Goal: Transaction & Acquisition: Obtain resource

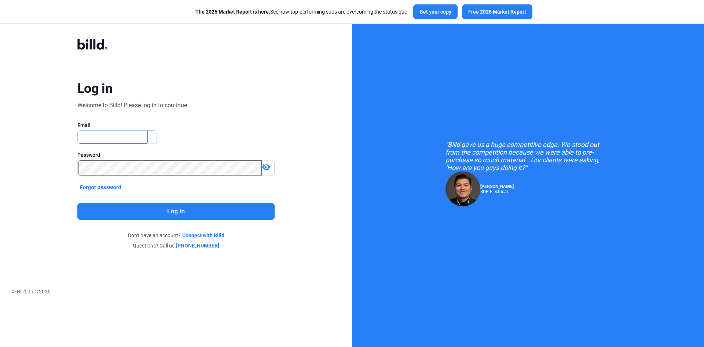
type input "[EMAIL_ADDRESS][DOMAIN_NAME]"
click at [213, 212] on button "Log in" at bounding box center [175, 211] width 197 height 17
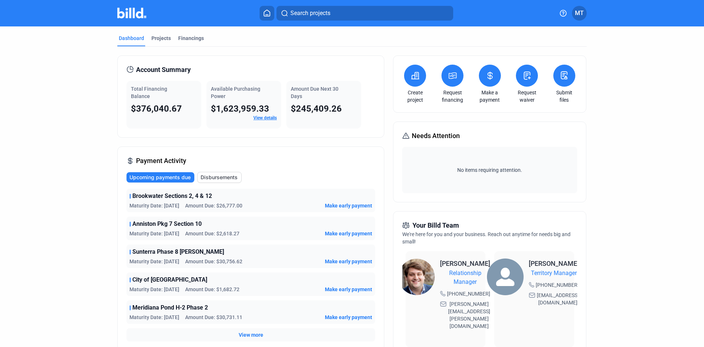
click at [263, 120] on link "View details" at bounding box center [265, 117] width 23 height 5
click at [163, 63] on div "Projects" at bounding box center [161, 66] width 19 height 7
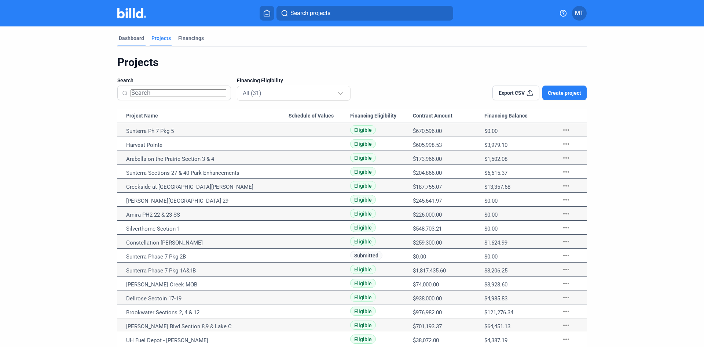
click at [124, 39] on div "Dashboard" at bounding box center [131, 37] width 25 height 7
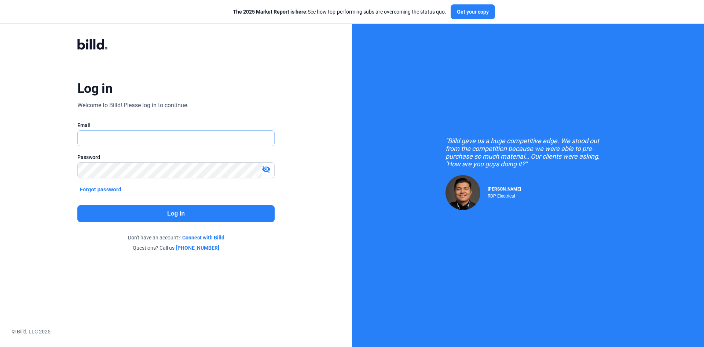
type input "[EMAIL_ADDRESS][DOMAIN_NAME]"
click at [182, 215] on button "Log in" at bounding box center [175, 213] width 197 height 17
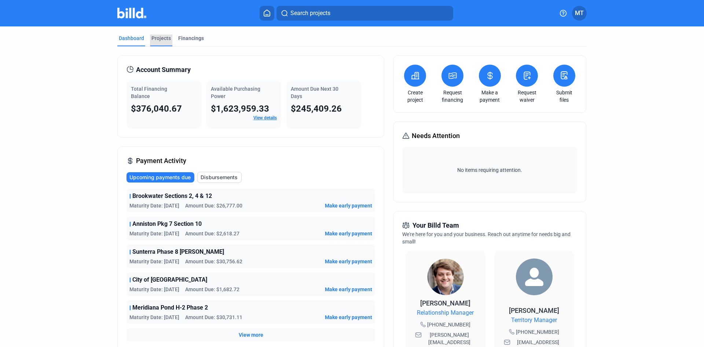
click at [165, 37] on div "Projects" at bounding box center [161, 37] width 19 height 7
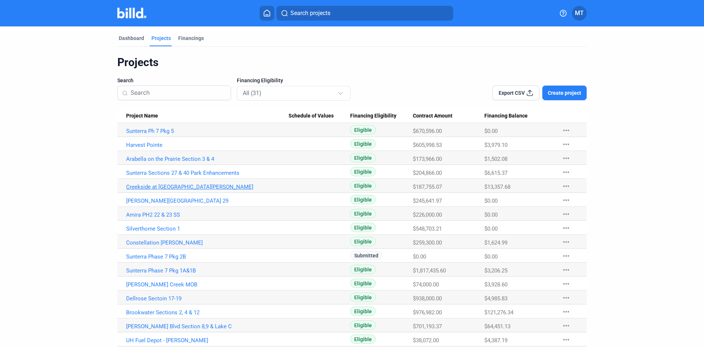
click at [169, 134] on link "Creekside at [GEOGRAPHIC_DATA][PERSON_NAME]" at bounding box center [207, 131] width 163 height 7
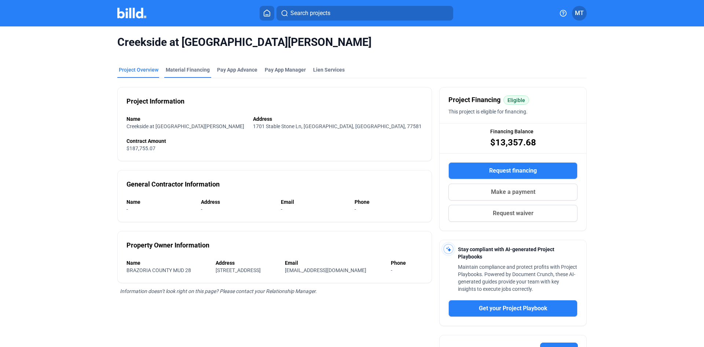
click at [189, 68] on div "Material Financing" at bounding box center [188, 69] width 44 height 7
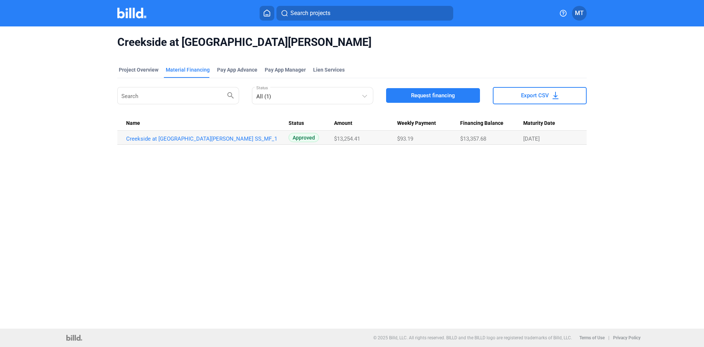
click at [450, 94] on span "Request financing" at bounding box center [433, 95] width 44 height 7
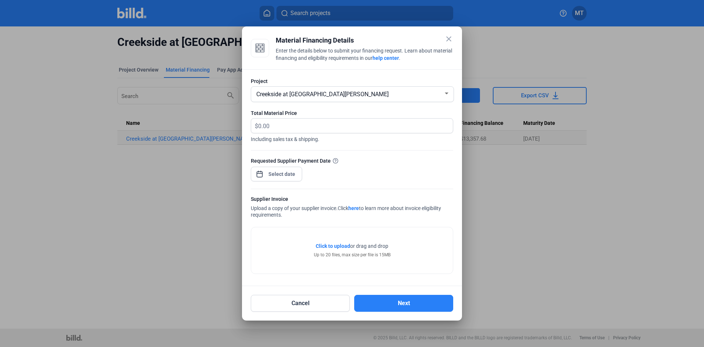
click at [277, 178] on div "close Material Financing Details Enter the details below to submit your financi…" at bounding box center [352, 173] width 704 height 347
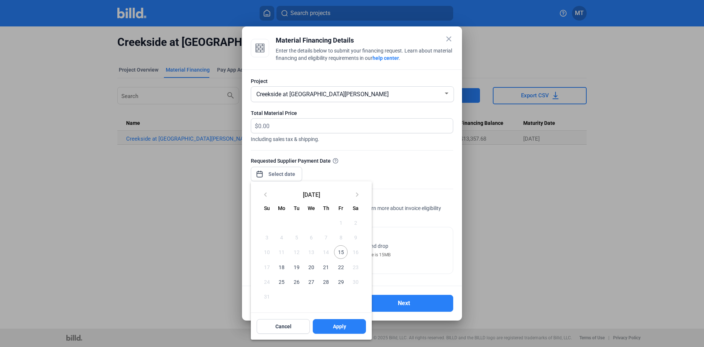
click at [301, 124] on div at bounding box center [352, 173] width 704 height 347
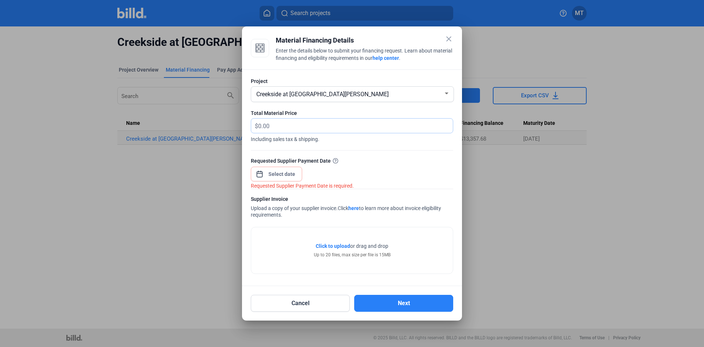
click at [271, 128] on input "text" at bounding box center [355, 125] width 195 height 14
type input "21,750"
click at [288, 171] on div "close Material Financing Details Enter the details below to submit your financi…" at bounding box center [352, 173] width 704 height 347
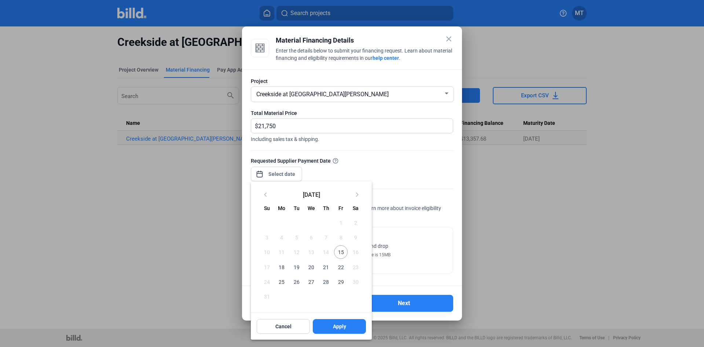
click at [342, 265] on span "22" at bounding box center [340, 266] width 13 height 13
click at [344, 324] on span "Apply" at bounding box center [339, 325] width 13 height 7
click at [336, 328] on span "Apply" at bounding box center [339, 325] width 13 height 7
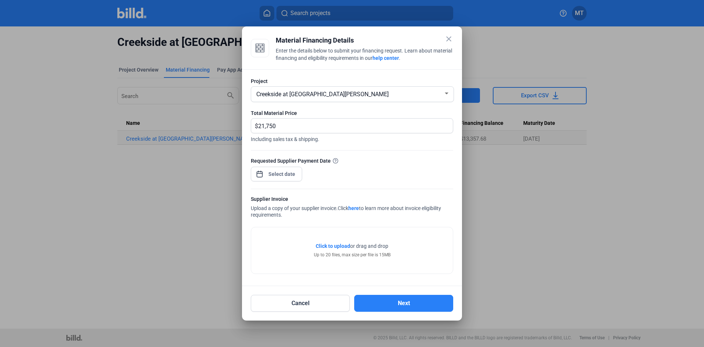
click at [336, 245] on span "Click to upload" at bounding box center [333, 246] width 34 height 6
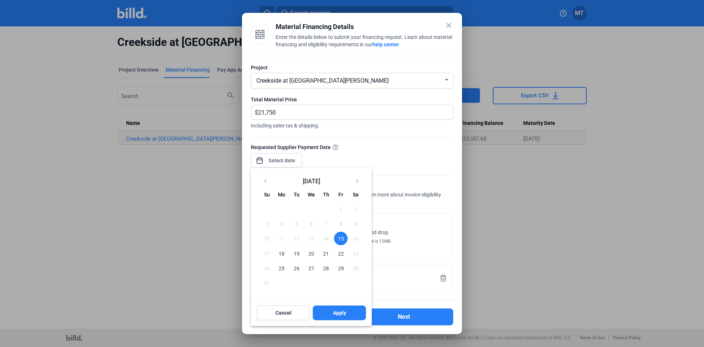
click at [280, 161] on div "close Material Financing Details Enter the details below to submit your financi…" at bounding box center [352, 173] width 704 height 347
click at [342, 252] on span "22" at bounding box center [340, 253] width 13 height 13
click at [335, 313] on span "Apply" at bounding box center [339, 312] width 13 height 7
click at [356, 311] on button "Apply" at bounding box center [339, 312] width 53 height 15
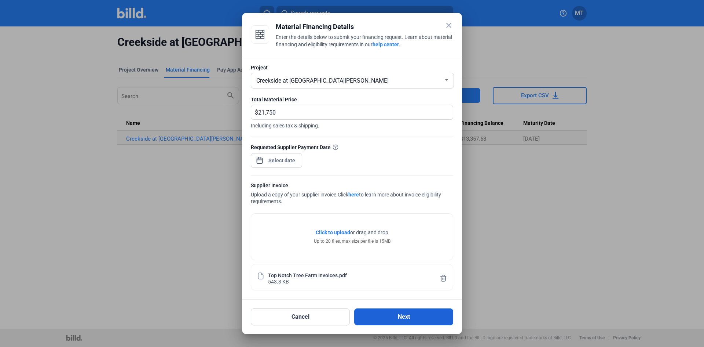
click at [412, 314] on button "Next" at bounding box center [403, 316] width 99 height 17
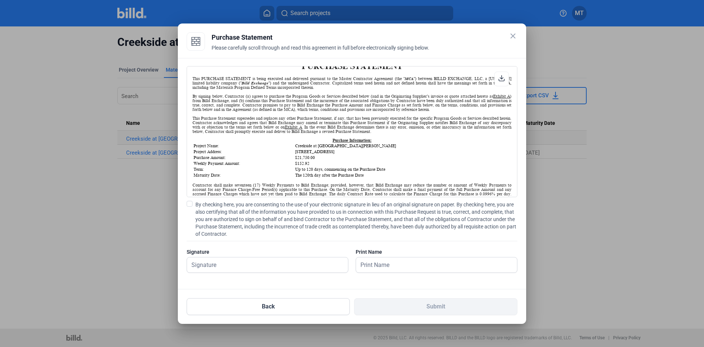
scroll to position [73, 0]
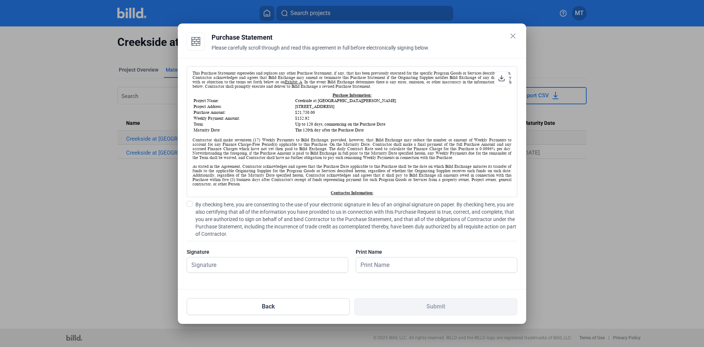
click at [192, 206] on span at bounding box center [190, 204] width 6 height 6
click at [0, 0] on input "By checking here, you are consenting to the use of your electronic signature in…" at bounding box center [0, 0] width 0 height 0
click at [208, 266] on input "text" at bounding box center [267, 264] width 161 height 15
type input "[PERSON_NAME]"
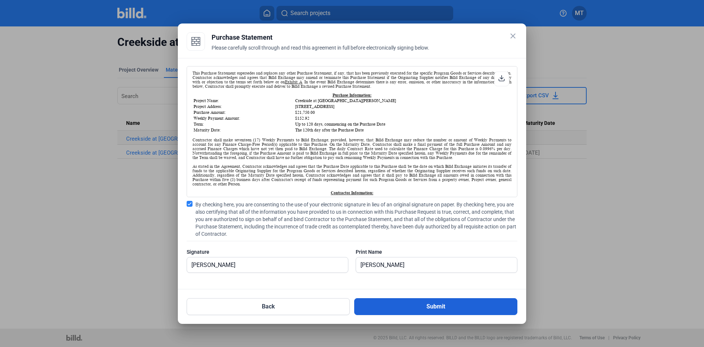
click at [417, 309] on button "Submit" at bounding box center [435, 306] width 163 height 17
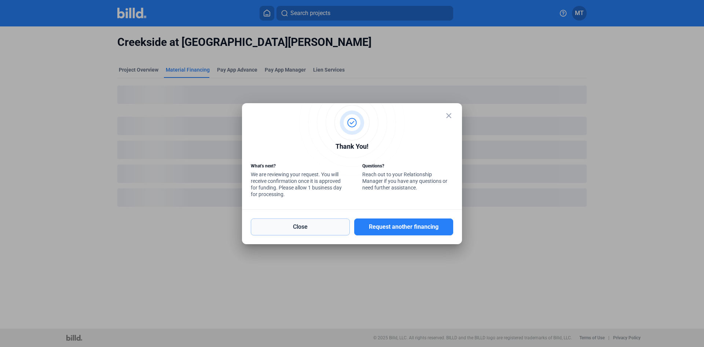
click at [313, 232] on button "Close" at bounding box center [300, 226] width 99 height 17
